Goal: Download file/media

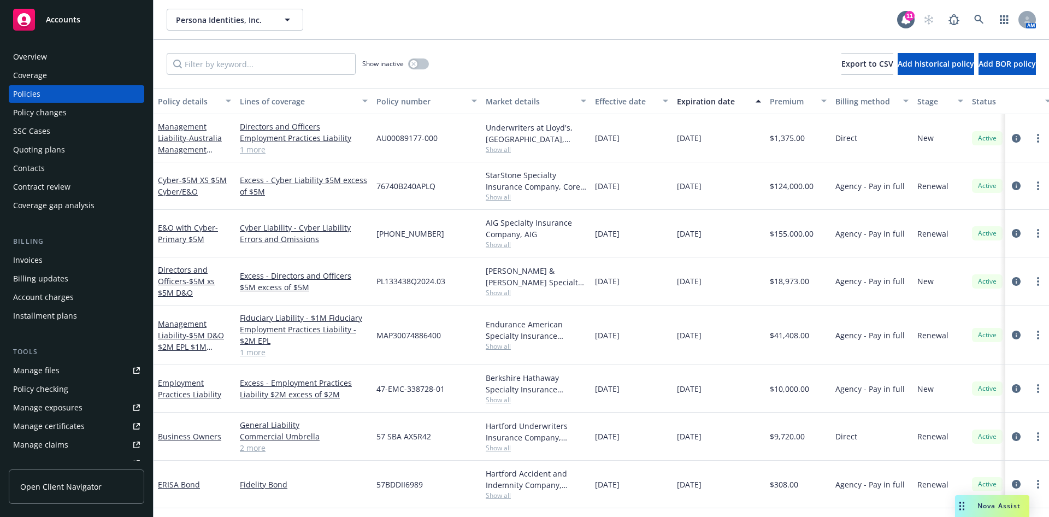
click at [56, 17] on span "Accounts" at bounding box center [63, 19] width 34 height 9
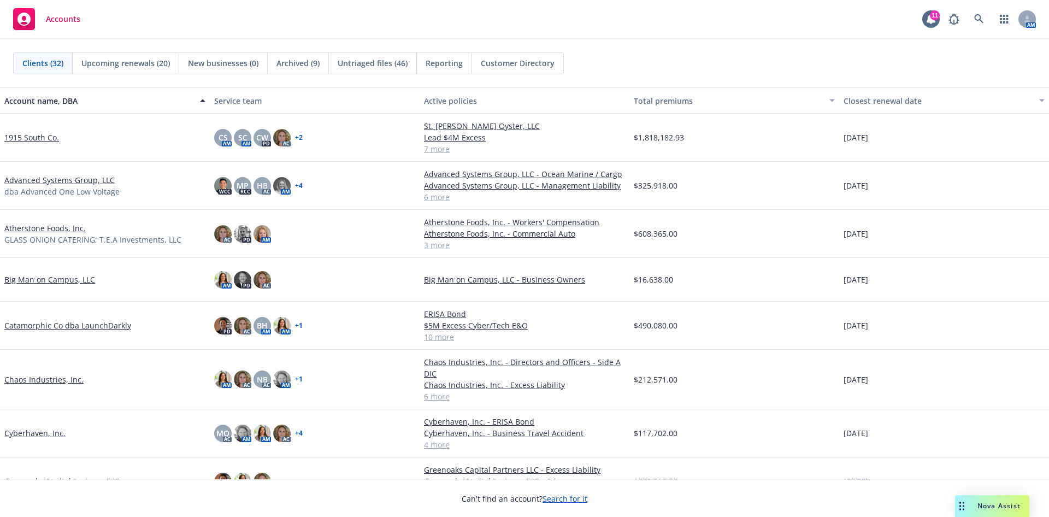
click at [29, 133] on link "1915 South Co." at bounding box center [31, 137] width 55 height 11
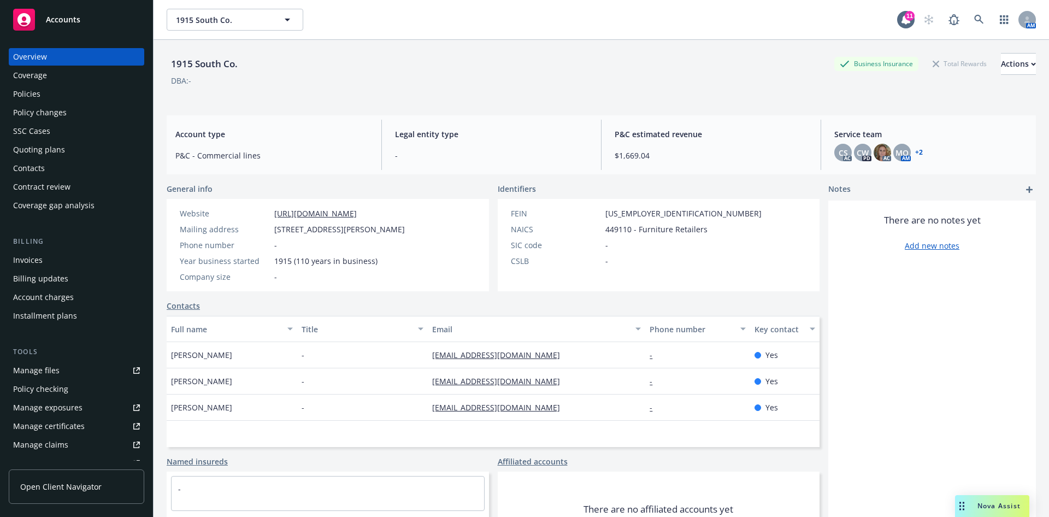
click at [35, 148] on div "Quoting plans" at bounding box center [39, 149] width 52 height 17
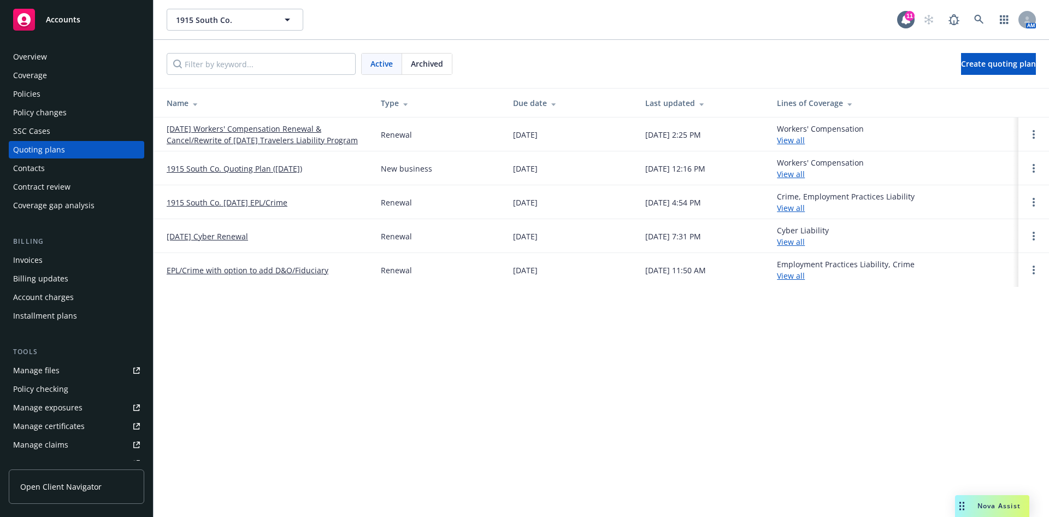
click at [240, 130] on link "[DATE] Workers' Compensation Renewal & Cancel/Rewrite of [DATE] Travelers Liabi…" at bounding box center [265, 134] width 197 height 23
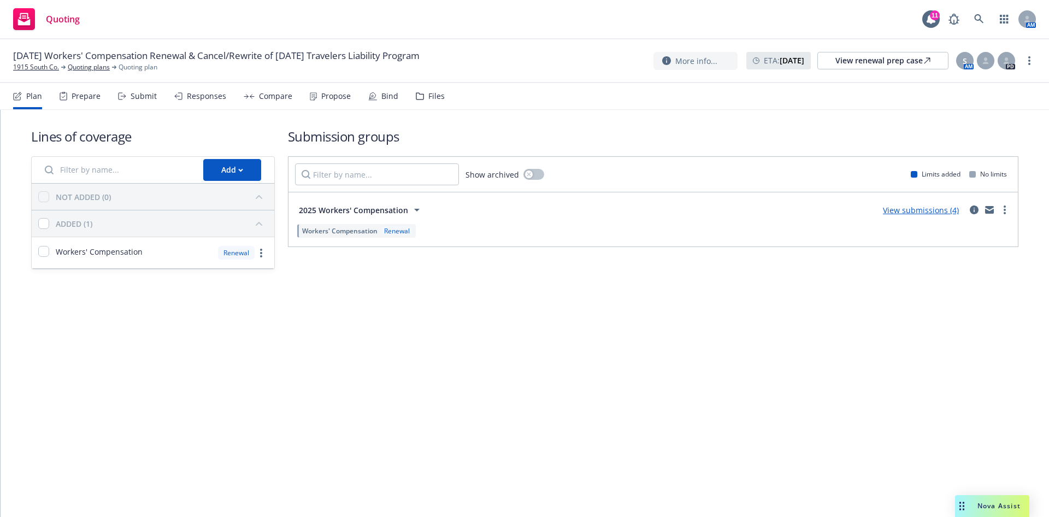
click at [435, 94] on div "Files" at bounding box center [436, 96] width 16 height 9
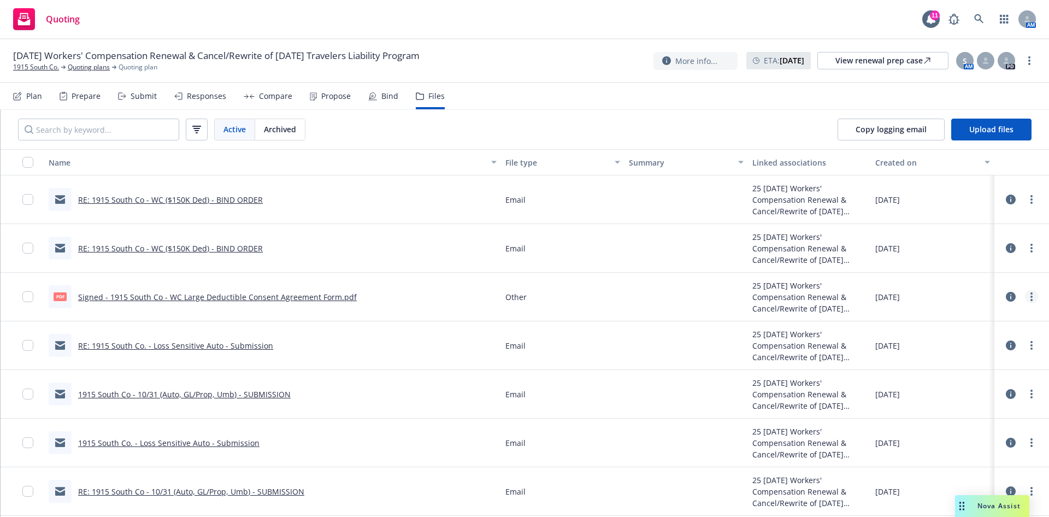
click at [1030, 297] on icon "more" at bounding box center [1031, 296] width 2 height 9
click at [954, 339] on link "Download" at bounding box center [958, 341] width 109 height 22
